Goal: Task Accomplishment & Management: Manage account settings

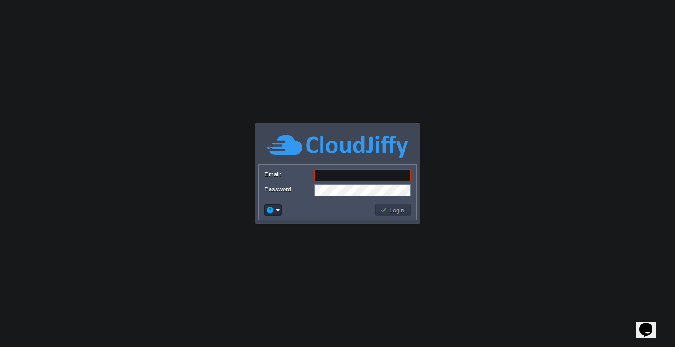
paste input "[EMAIL_ADDRESS][DOMAIN_NAME]"
type input "[EMAIL_ADDRESS][DOMAIN_NAME]"
click at [396, 211] on button "Login" at bounding box center [393, 210] width 27 height 8
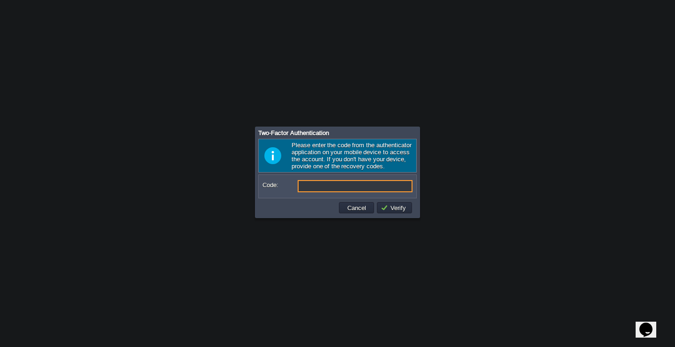
click at [372, 190] on input "Code:" at bounding box center [355, 186] width 115 height 12
type input "401690"
click at [401, 212] on button "Verify" at bounding box center [395, 207] width 28 height 8
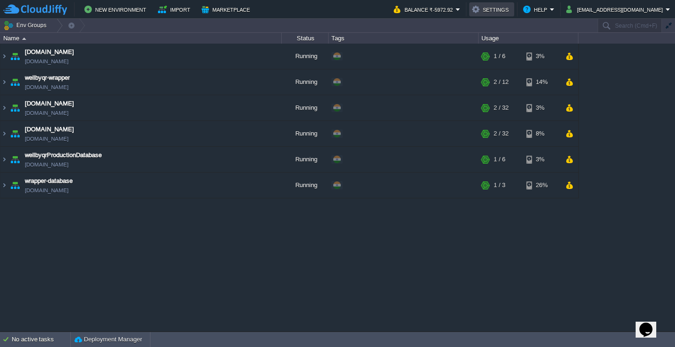
click at [512, 12] on button "Settings" at bounding box center [491, 9] width 39 height 11
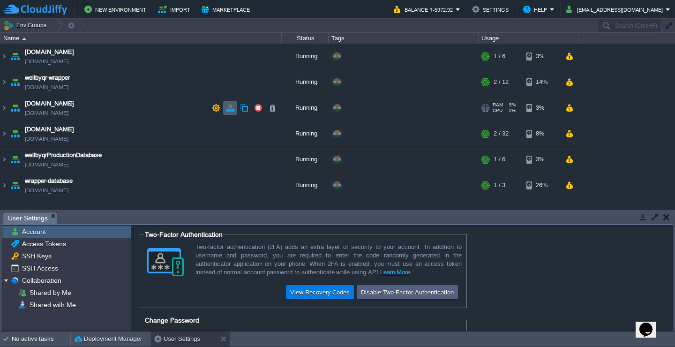
click at [230, 108] on button "button" at bounding box center [230, 108] width 8 height 8
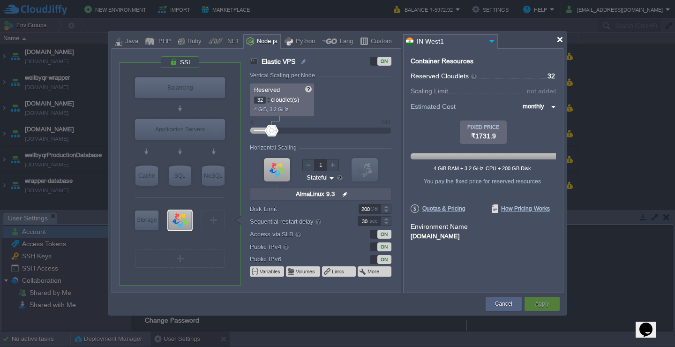
click at [560, 38] on div at bounding box center [560, 39] width 7 height 7
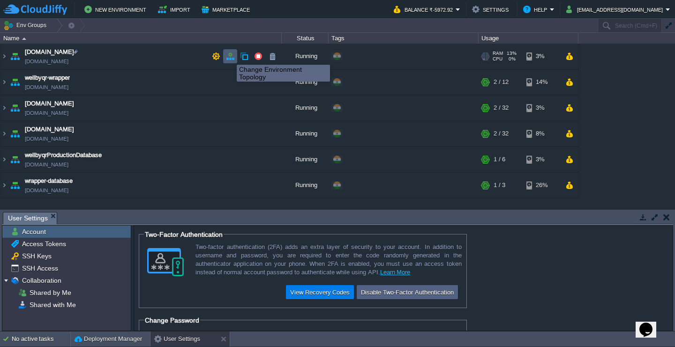
click at [230, 56] on button "button" at bounding box center [230, 56] width 8 height 8
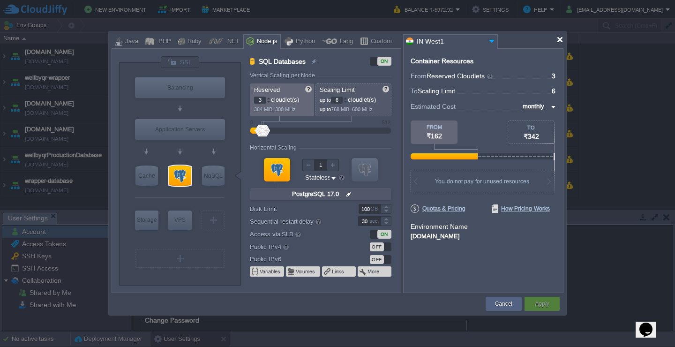
click at [558, 37] on div at bounding box center [560, 39] width 7 height 7
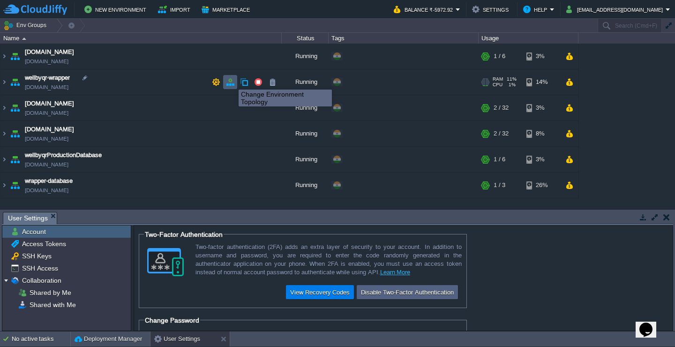
click at [232, 81] on button "button" at bounding box center [230, 82] width 8 height 8
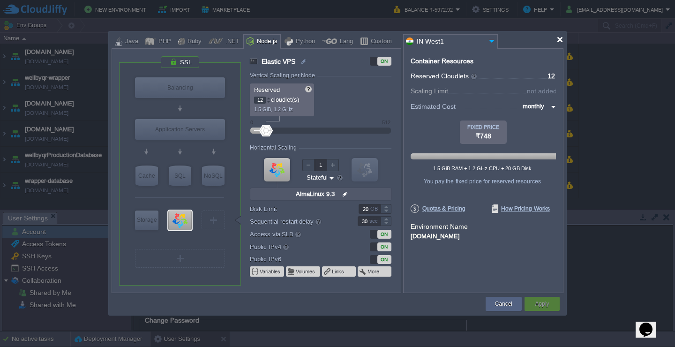
click at [559, 38] on div at bounding box center [560, 39] width 7 height 7
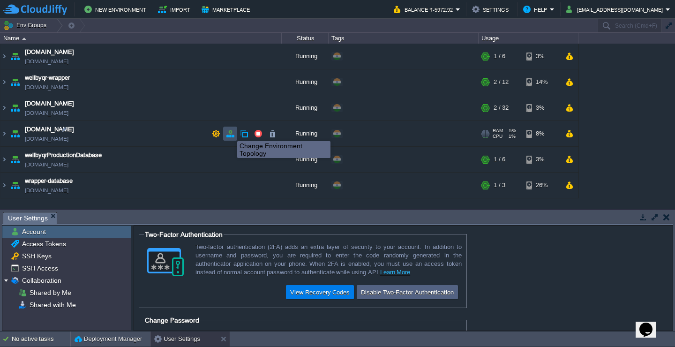
click at [230, 133] on button "button" at bounding box center [230, 133] width 8 height 8
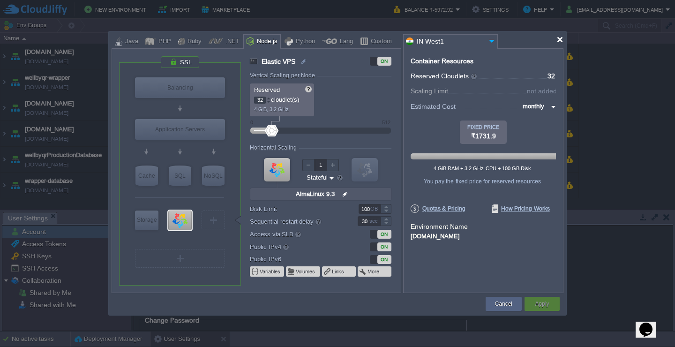
click at [561, 39] on div at bounding box center [560, 39] width 7 height 7
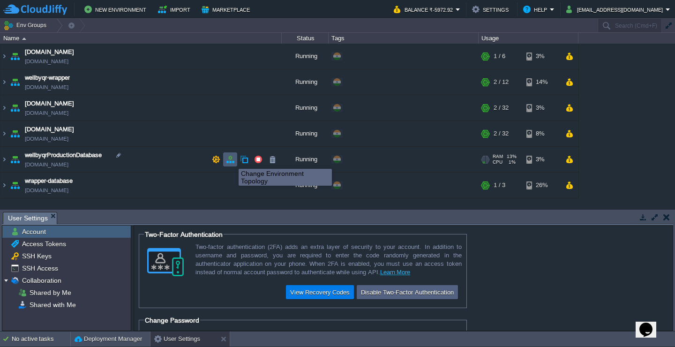
click at [232, 159] on button "button" at bounding box center [230, 159] width 8 height 8
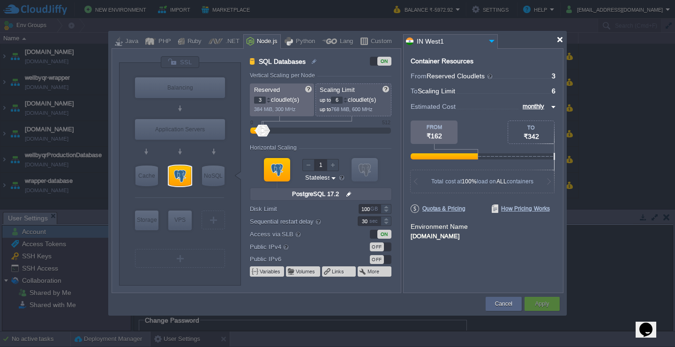
click at [561, 38] on div at bounding box center [560, 39] width 7 height 7
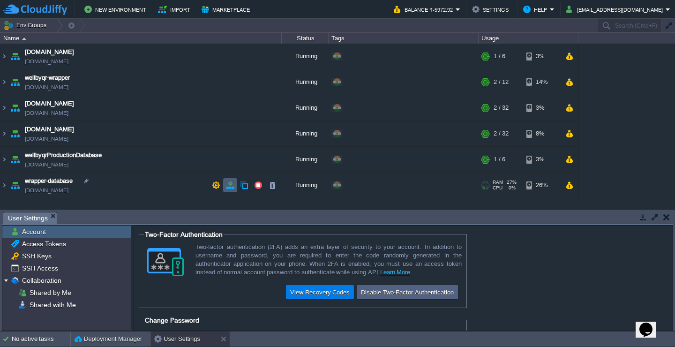
click at [231, 184] on button "button" at bounding box center [230, 185] width 8 height 8
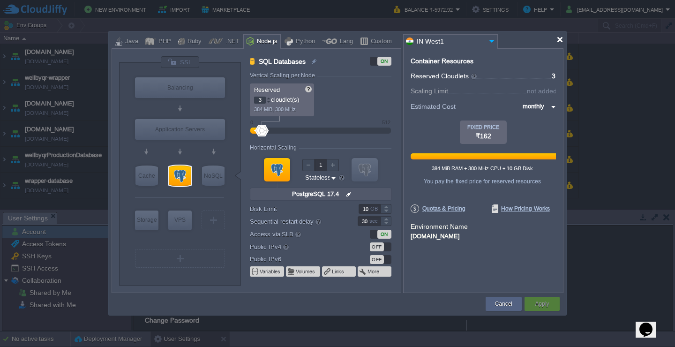
click at [559, 41] on div at bounding box center [560, 39] width 7 height 7
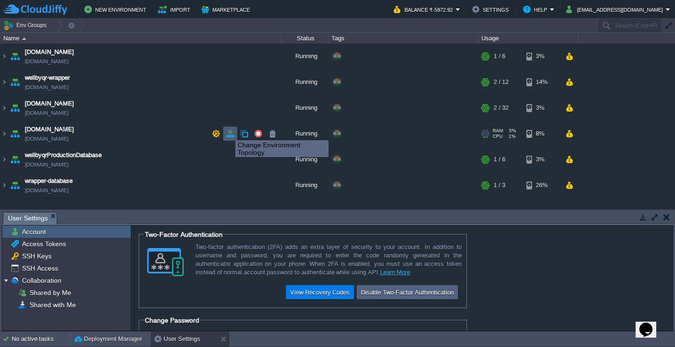
click at [229, 132] on button "button" at bounding box center [230, 133] width 8 height 8
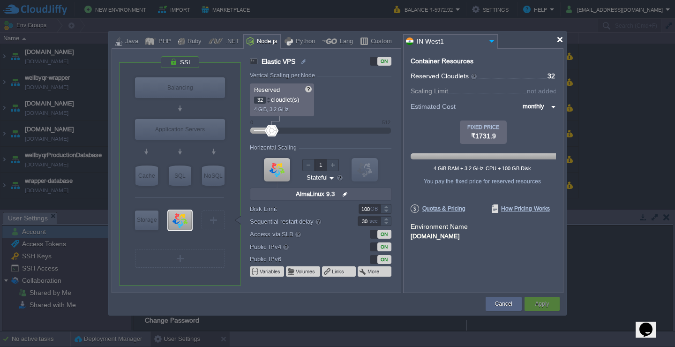
click at [558, 41] on div at bounding box center [560, 39] width 7 height 7
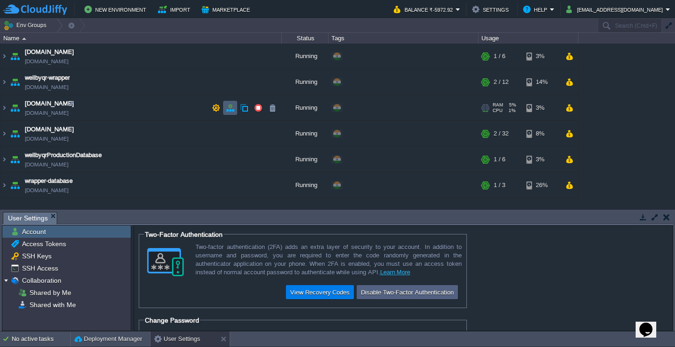
click at [232, 105] on button "button" at bounding box center [230, 108] width 8 height 8
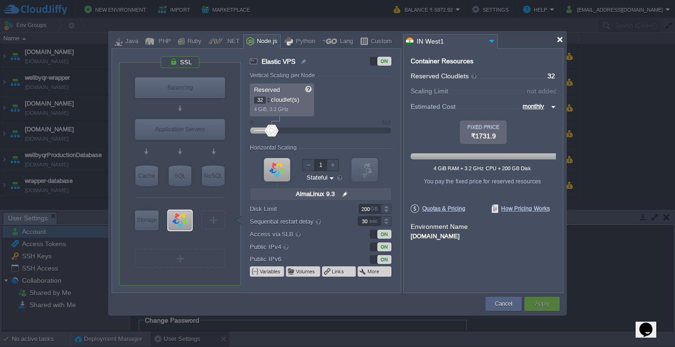
click at [560, 38] on div at bounding box center [560, 39] width 7 height 7
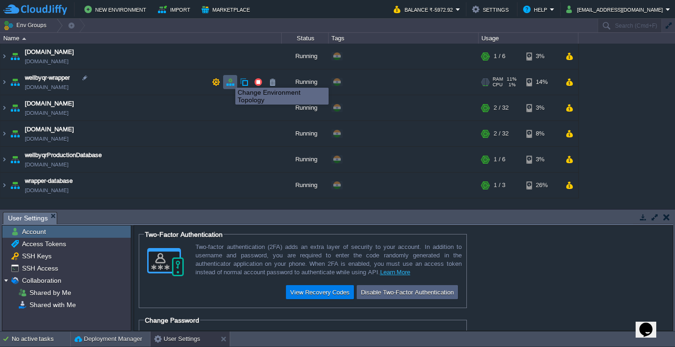
click at [228, 79] on button "button" at bounding box center [230, 82] width 8 height 8
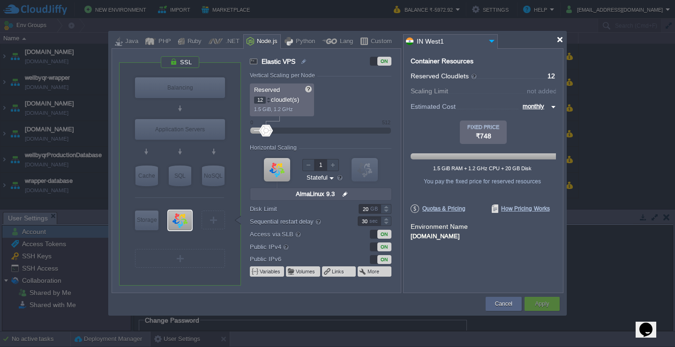
click at [559, 38] on div at bounding box center [560, 39] width 7 height 7
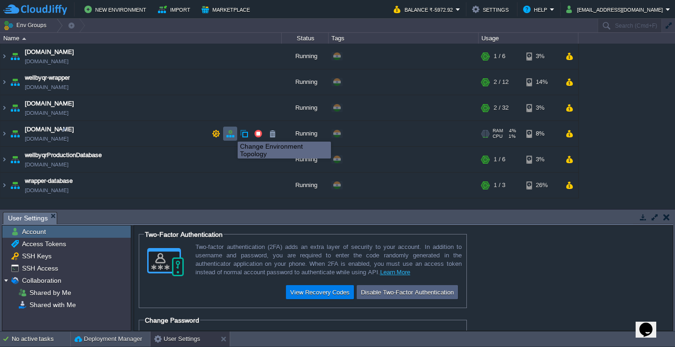
click at [231, 133] on button "button" at bounding box center [230, 133] width 8 height 8
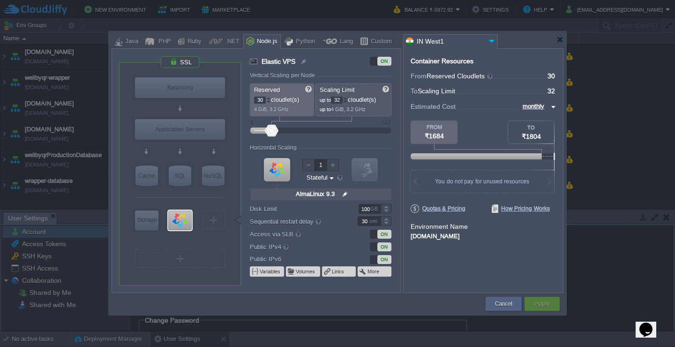
type input "32"
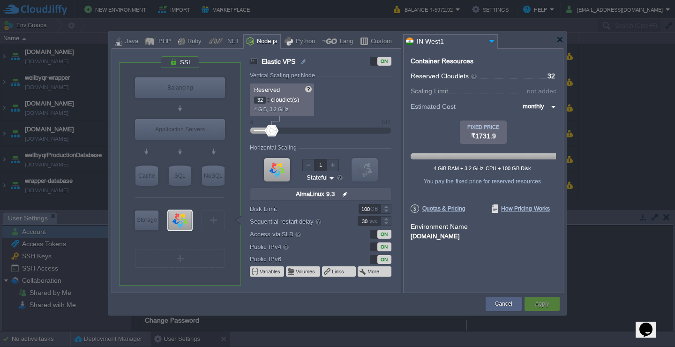
click at [271, 129] on div at bounding box center [321, 131] width 120 height 10
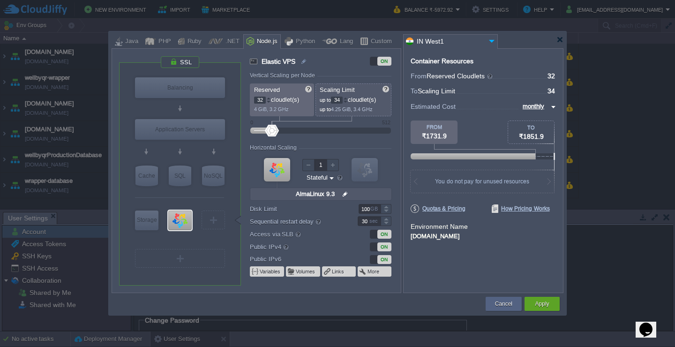
type input "32"
type input "34"
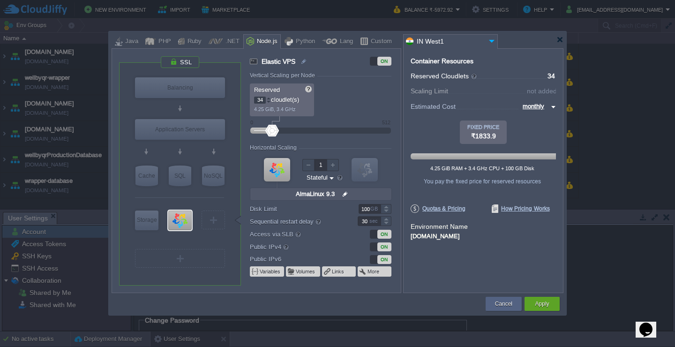
click at [272, 130] on div at bounding box center [321, 131] width 120 height 10
click at [561, 40] on div at bounding box center [560, 39] width 7 height 7
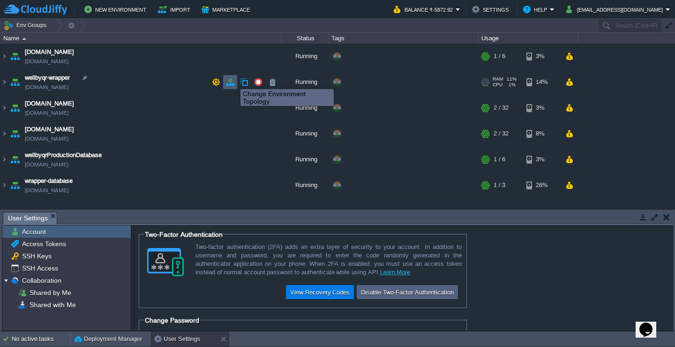
click at [230, 83] on button "button" at bounding box center [230, 82] width 8 height 8
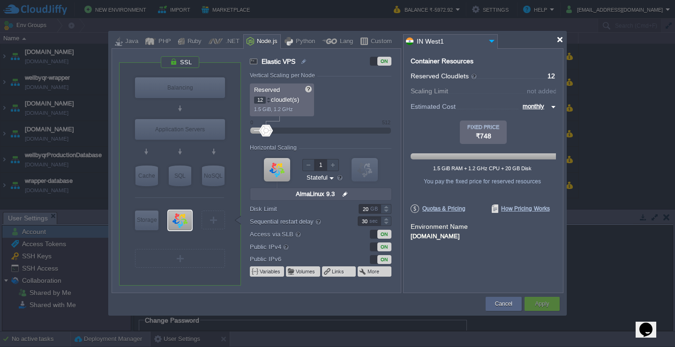
click at [560, 38] on div at bounding box center [560, 39] width 7 height 7
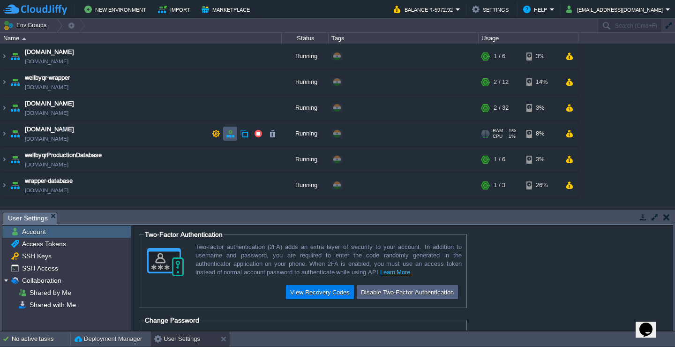
click at [232, 134] on button "button" at bounding box center [230, 133] width 8 height 8
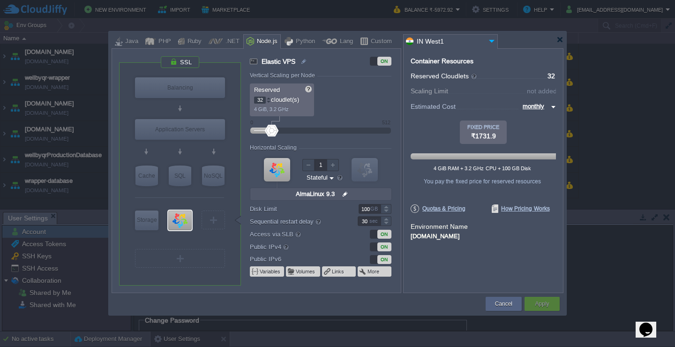
click at [269, 101] on div at bounding box center [268, 101] width 5 height 3
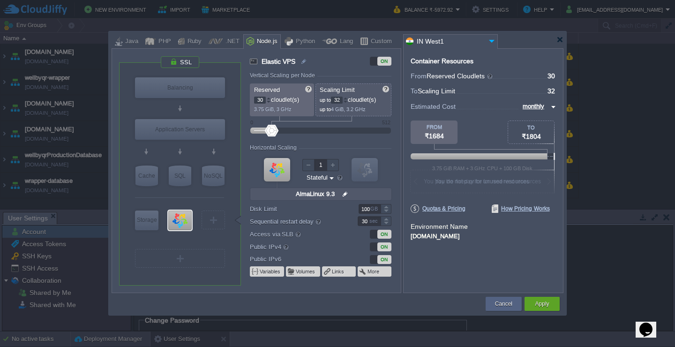
click at [269, 101] on div at bounding box center [268, 101] width 5 height 3
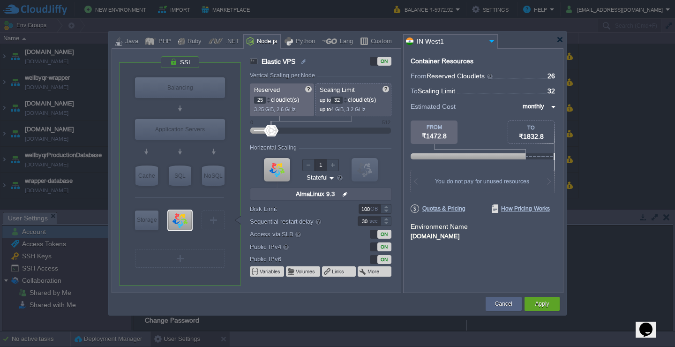
click at [269, 101] on div at bounding box center [268, 101] width 5 height 3
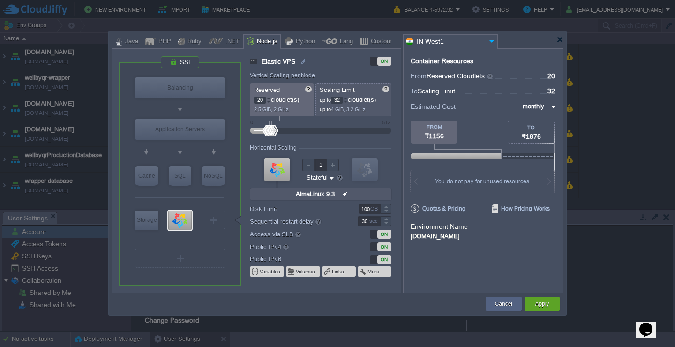
click at [269, 101] on div at bounding box center [268, 101] width 5 height 3
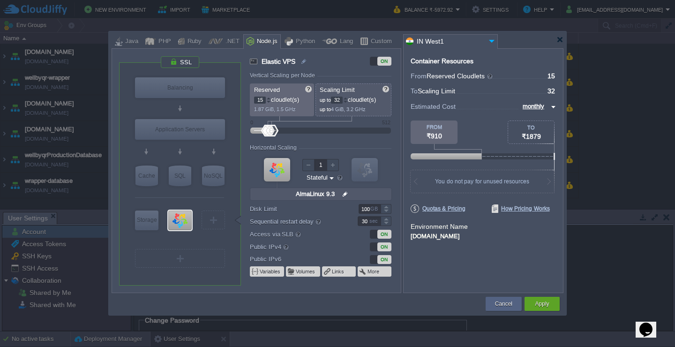
click at [269, 101] on div at bounding box center [268, 101] width 5 height 3
click at [270, 98] on div at bounding box center [268, 98] width 5 height 3
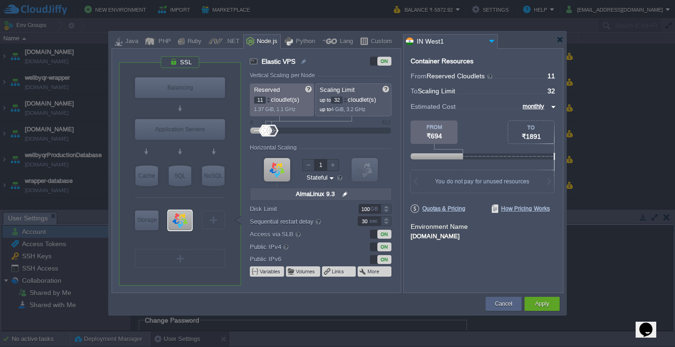
type input "12"
click at [348, 102] on div at bounding box center [345, 101] width 5 height 3
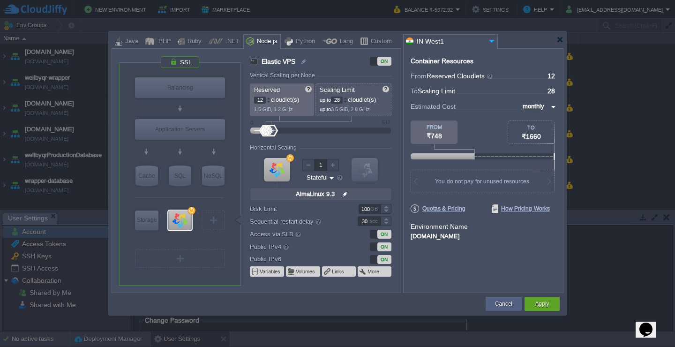
click at [348, 102] on div at bounding box center [345, 101] width 5 height 3
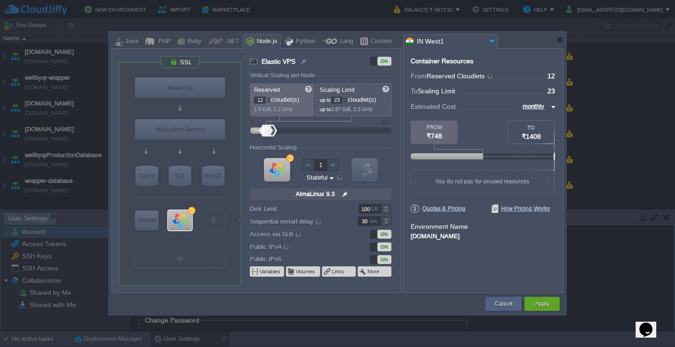
click at [348, 102] on div at bounding box center [345, 101] width 5 height 3
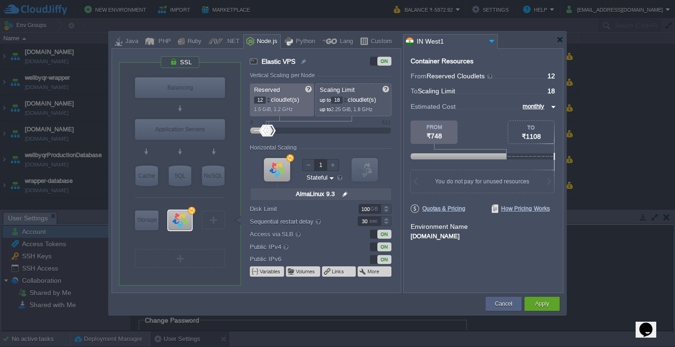
click at [348, 102] on div at bounding box center [345, 101] width 5 height 3
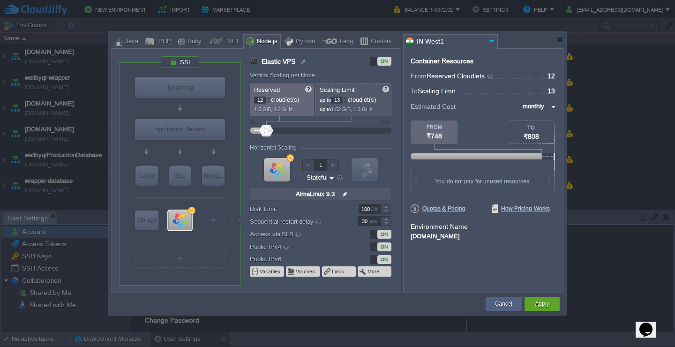
click at [348, 102] on div at bounding box center [345, 101] width 5 height 3
type input "12"
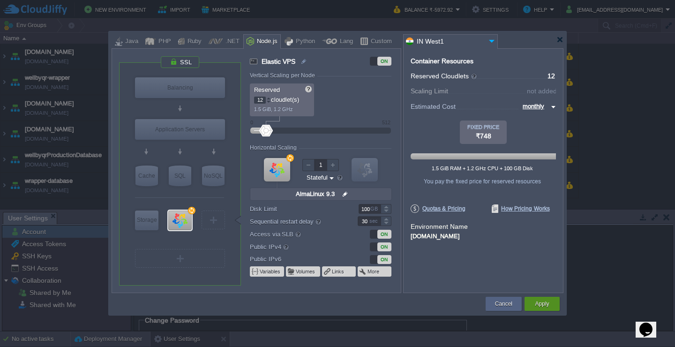
click at [535, 301] on button "Apply" at bounding box center [542, 303] width 14 height 9
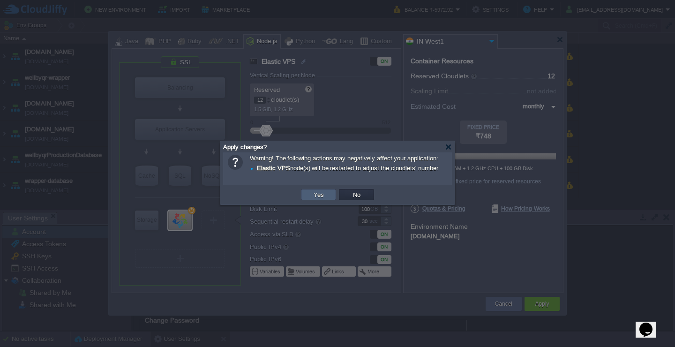
click at [318, 196] on button "Yes" at bounding box center [319, 194] width 16 height 8
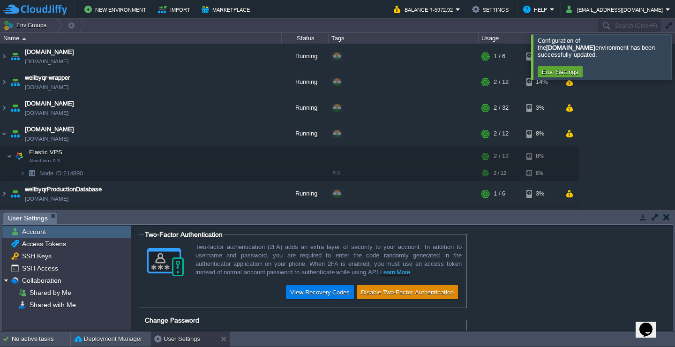
click at [402, 295] on button "Disable Two-Factor Authentication" at bounding box center [407, 291] width 98 height 11
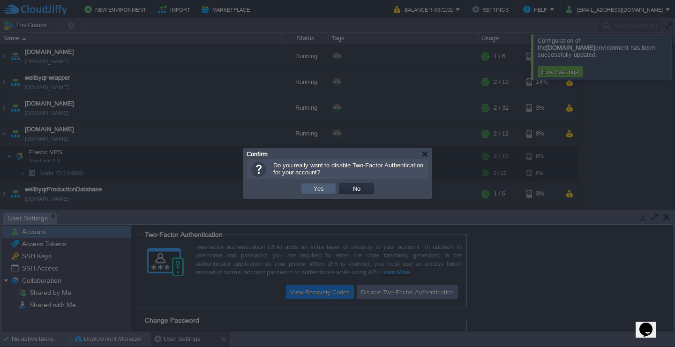
click at [324, 188] on button "Yes" at bounding box center [319, 188] width 16 height 8
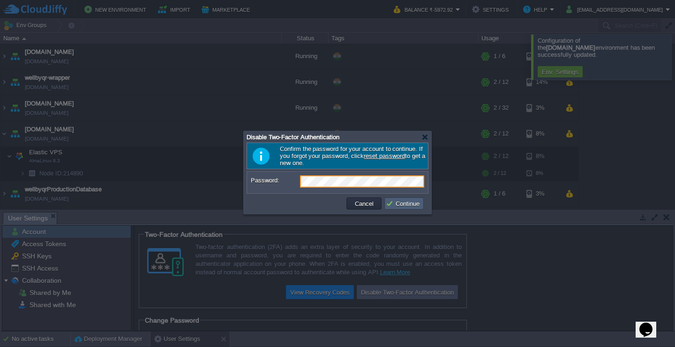
click at [409, 205] on button "Continue" at bounding box center [404, 203] width 37 height 8
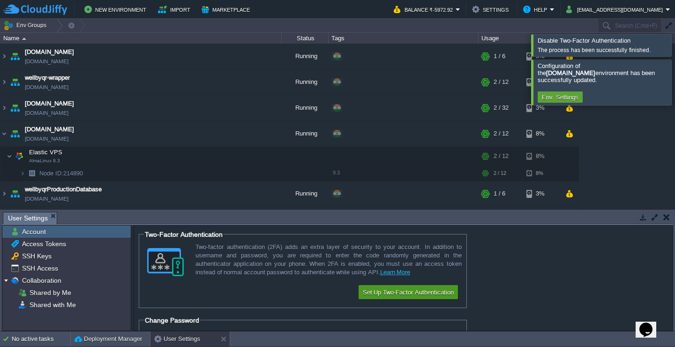
click at [421, 291] on button "Set Up Two-Factor Authentication" at bounding box center [408, 291] width 97 height 11
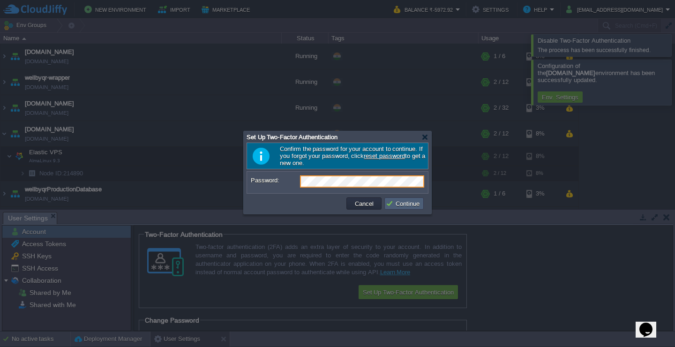
click at [404, 204] on button "Continue" at bounding box center [404, 203] width 37 height 8
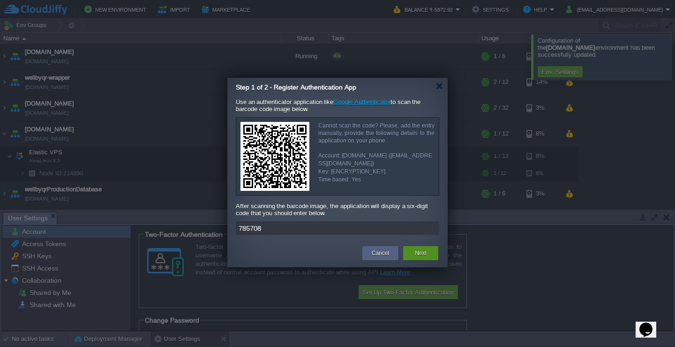
type input "785708"
click at [423, 258] on button "Next" at bounding box center [421, 252] width 12 height 9
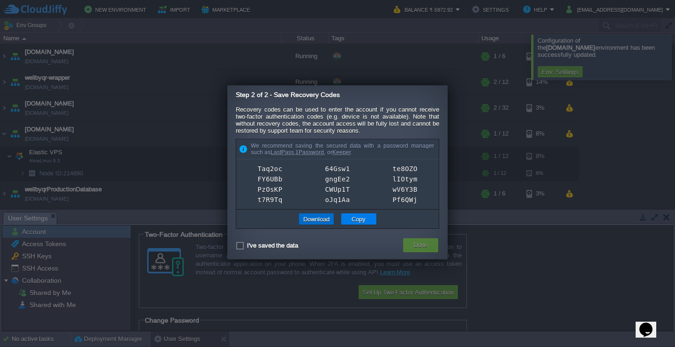
click at [324, 220] on button "Download" at bounding box center [317, 219] width 32 height 8
checkbox input "true"
click at [421, 243] on button "Done" at bounding box center [421, 245] width 14 height 9
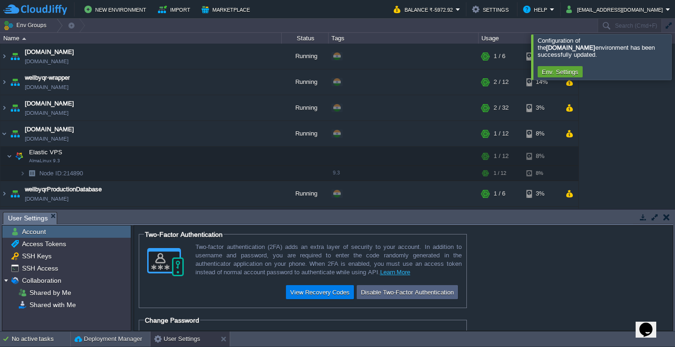
click at [515, 261] on form "Two-Factor Authentication Two-factor authentication (2FA) adds an extra layer o…" at bounding box center [403, 278] width 539 height 105
click at [460, 9] on em "Balance ₹-5972.92" at bounding box center [427, 9] width 67 height 11
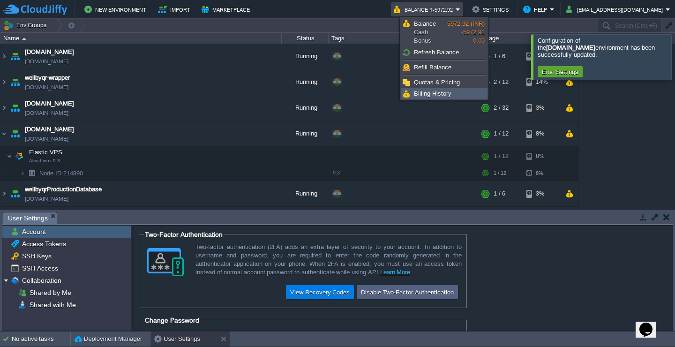
click at [438, 93] on span "Billing History" at bounding box center [433, 93] width 38 height 7
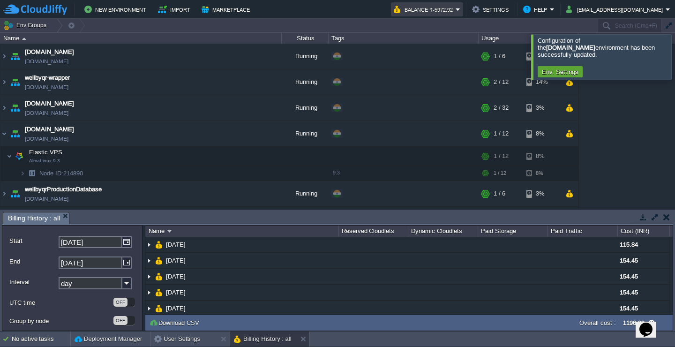
click at [460, 9] on em "Balance ₹-5972.92" at bounding box center [427, 9] width 67 height 11
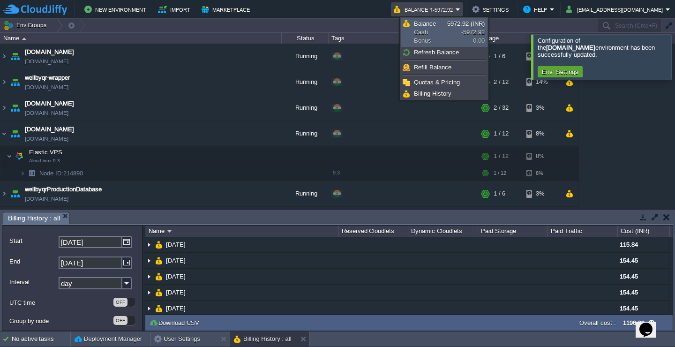
click at [429, 24] on span "Balance" at bounding box center [425, 23] width 22 height 7
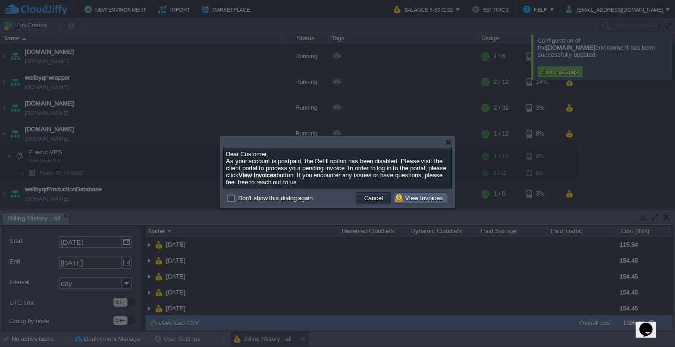
click at [426, 199] on button "View Invoices" at bounding box center [420, 198] width 51 height 8
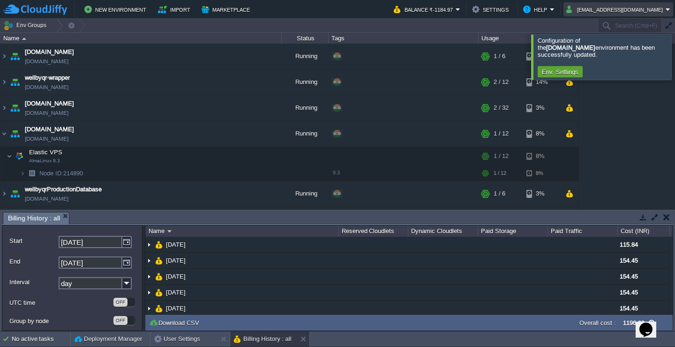
click at [669, 8] on em "[EMAIL_ADDRESS][DOMAIN_NAME]" at bounding box center [618, 9] width 104 height 11
click at [615, 48] on span "Sign out" at bounding box center [609, 49] width 23 height 7
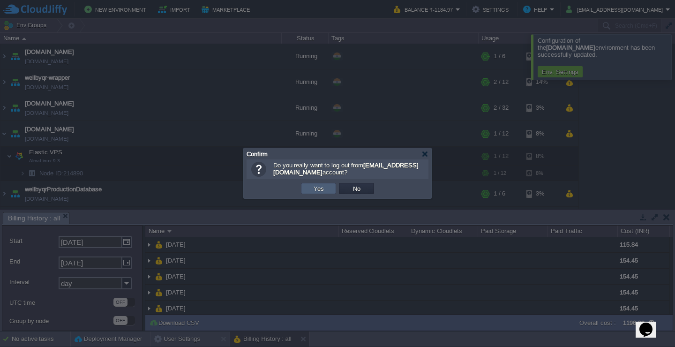
click at [316, 190] on button "Yes" at bounding box center [319, 188] width 16 height 8
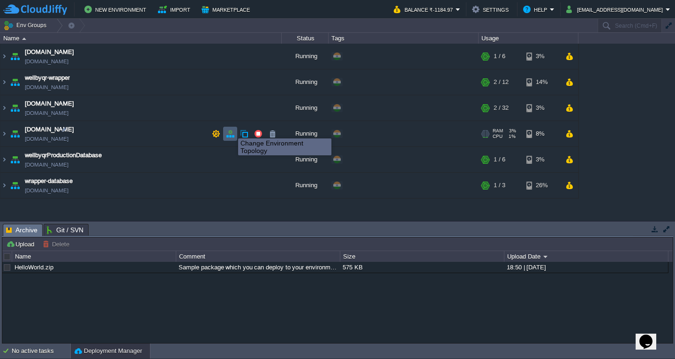
click at [231, 130] on button "button" at bounding box center [230, 133] width 8 height 8
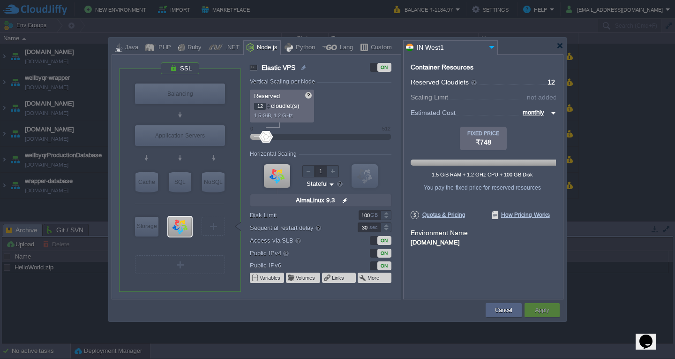
click at [387, 216] on div at bounding box center [386, 217] width 11 height 5
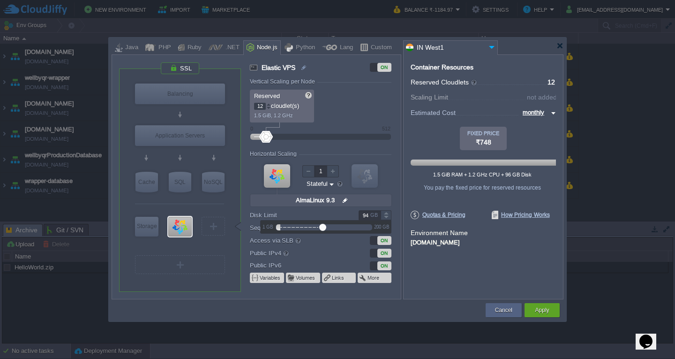
click at [387, 216] on div at bounding box center [386, 217] width 11 height 5
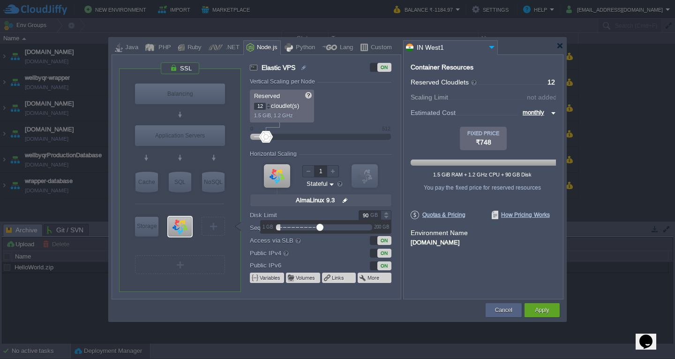
click at [387, 216] on div at bounding box center [386, 217] width 11 height 5
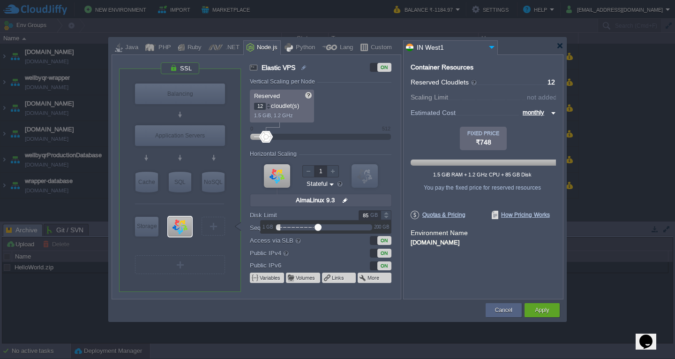
click at [387, 216] on div at bounding box center [386, 217] width 11 height 5
type input "8"
type input "50"
click at [436, 261] on div "Container Resources From Reserved Cloudlets ... = 12 not added To Scaling Limit…" at bounding box center [483, 176] width 160 height 245
click at [497, 308] on button "Cancel" at bounding box center [503, 309] width 17 height 9
